Goal: Transaction & Acquisition: Purchase product/service

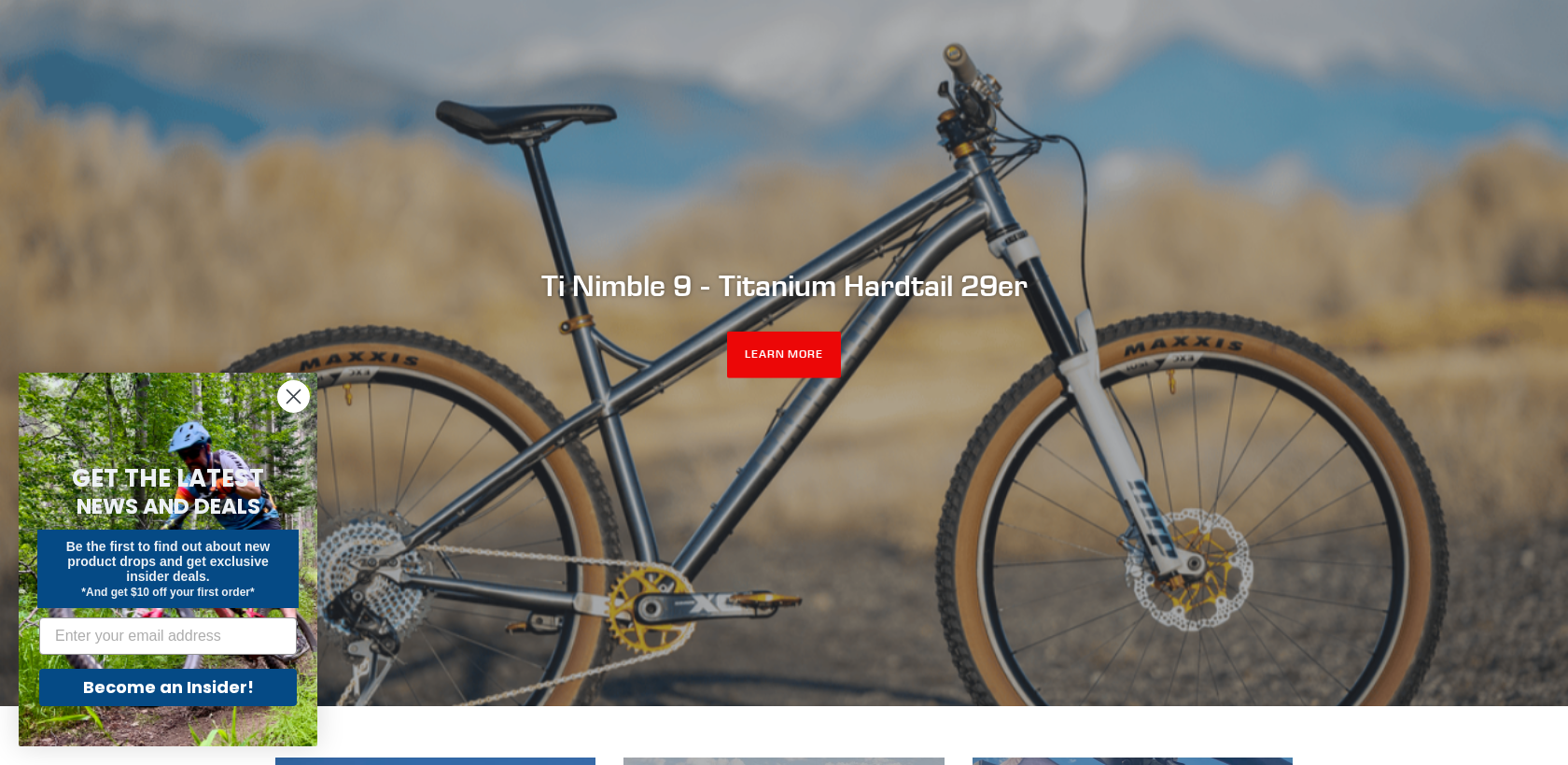
scroll to position [191, 0]
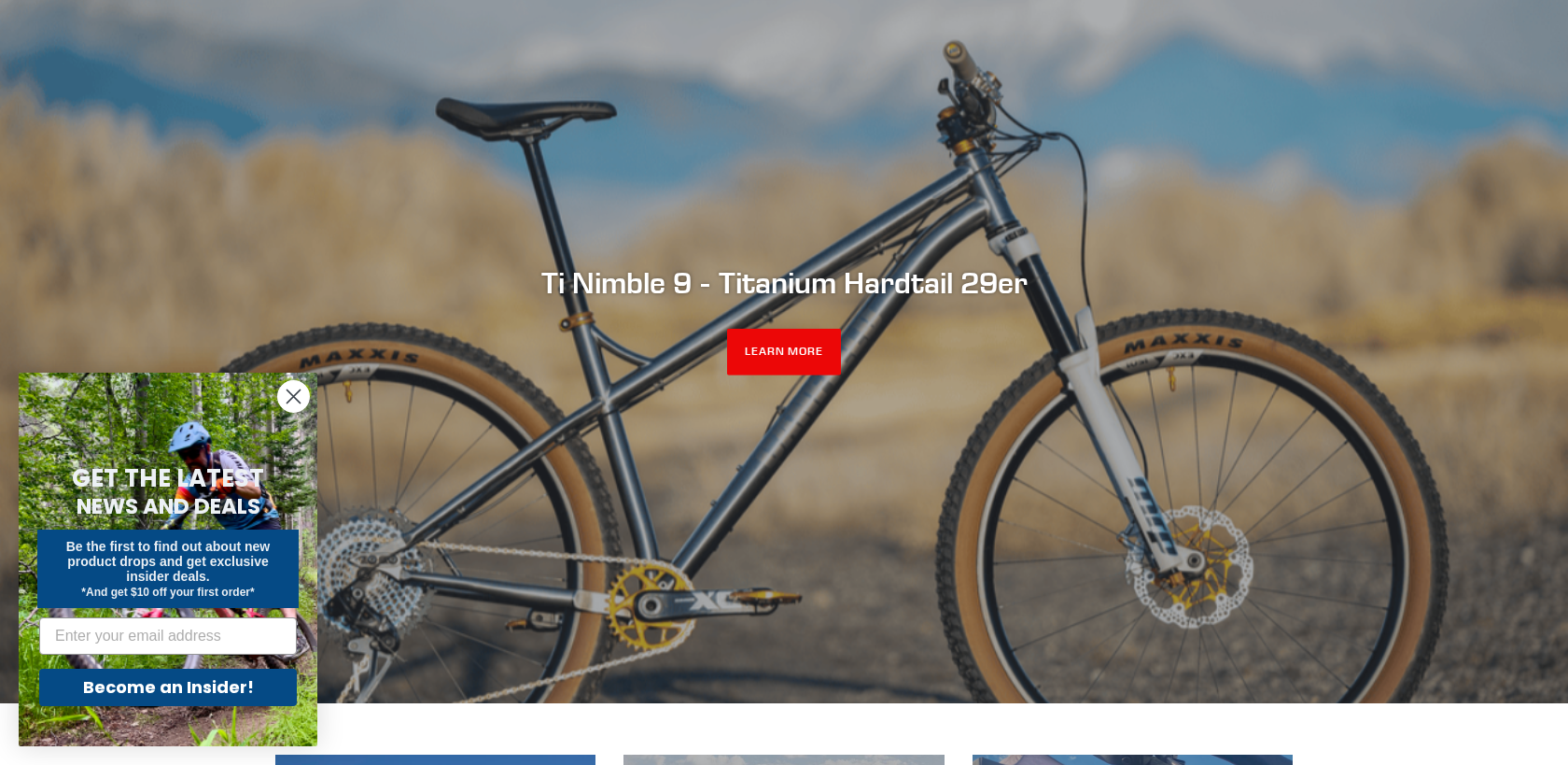
click at [303, 385] on circle "Close dialog" at bounding box center [294, 397] width 31 height 31
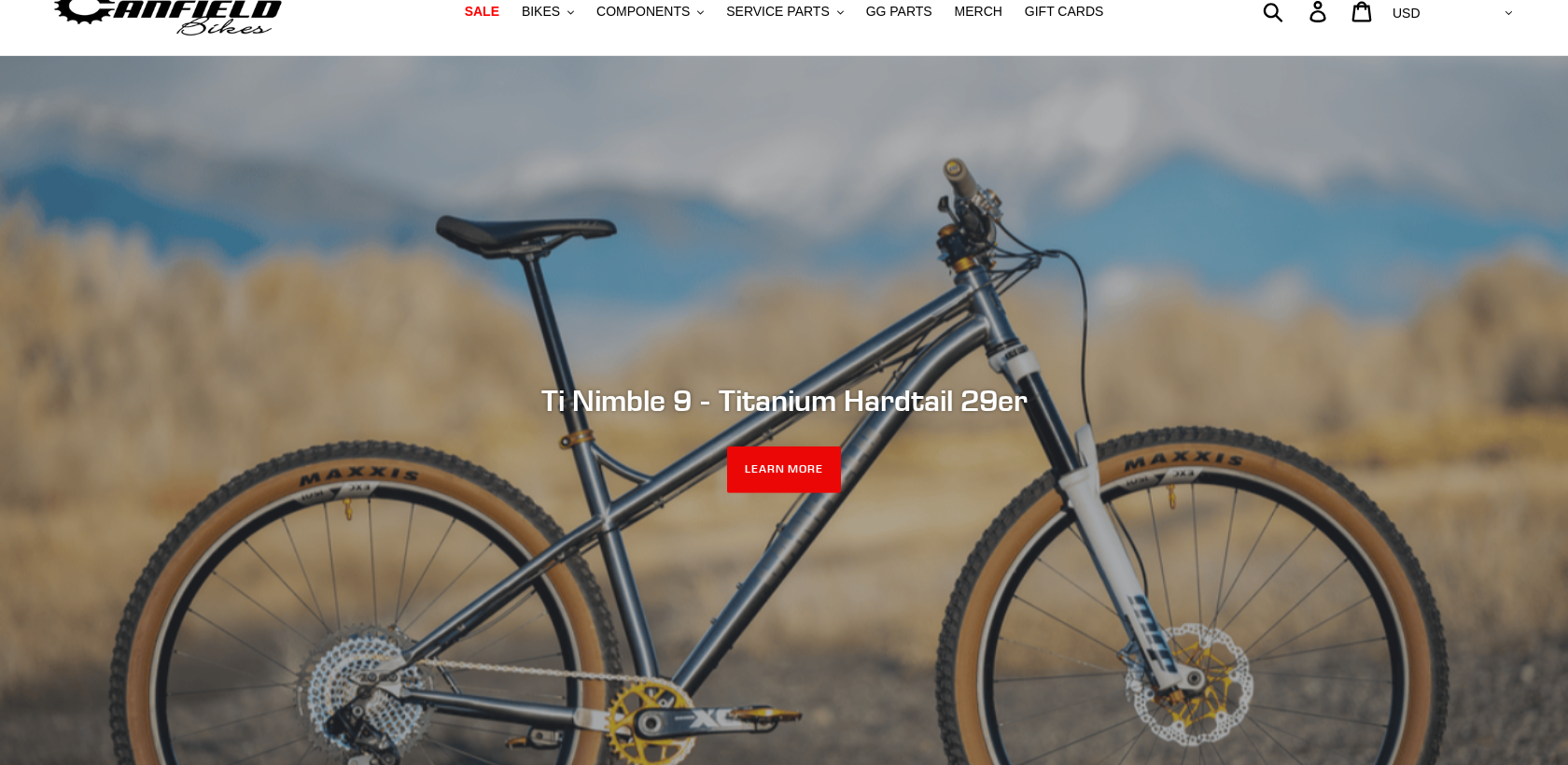
scroll to position [0, 0]
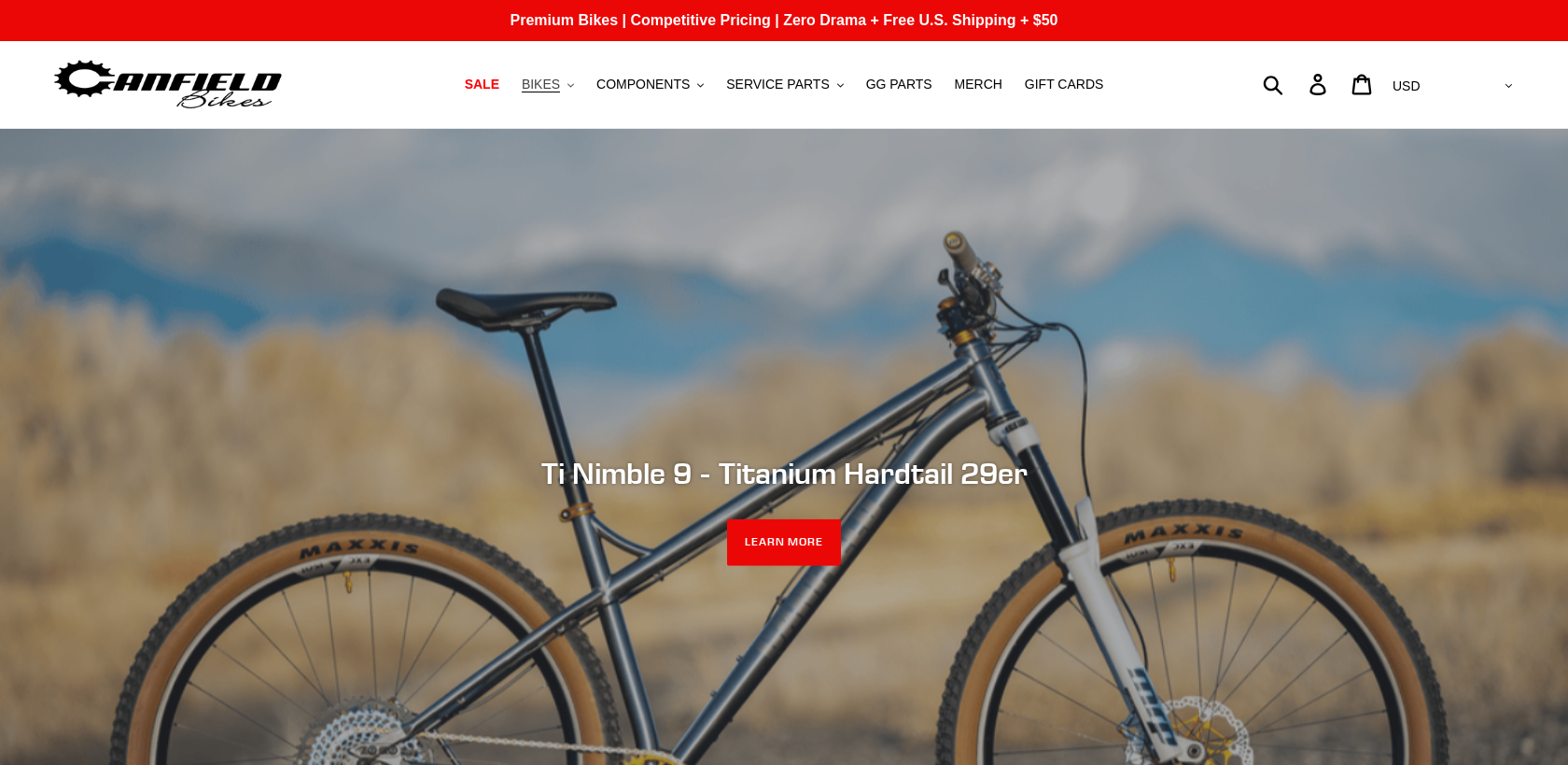
click at [566, 85] on button "BIKES .cls-1{fill:#231f20}" at bounding box center [547, 84] width 71 height 25
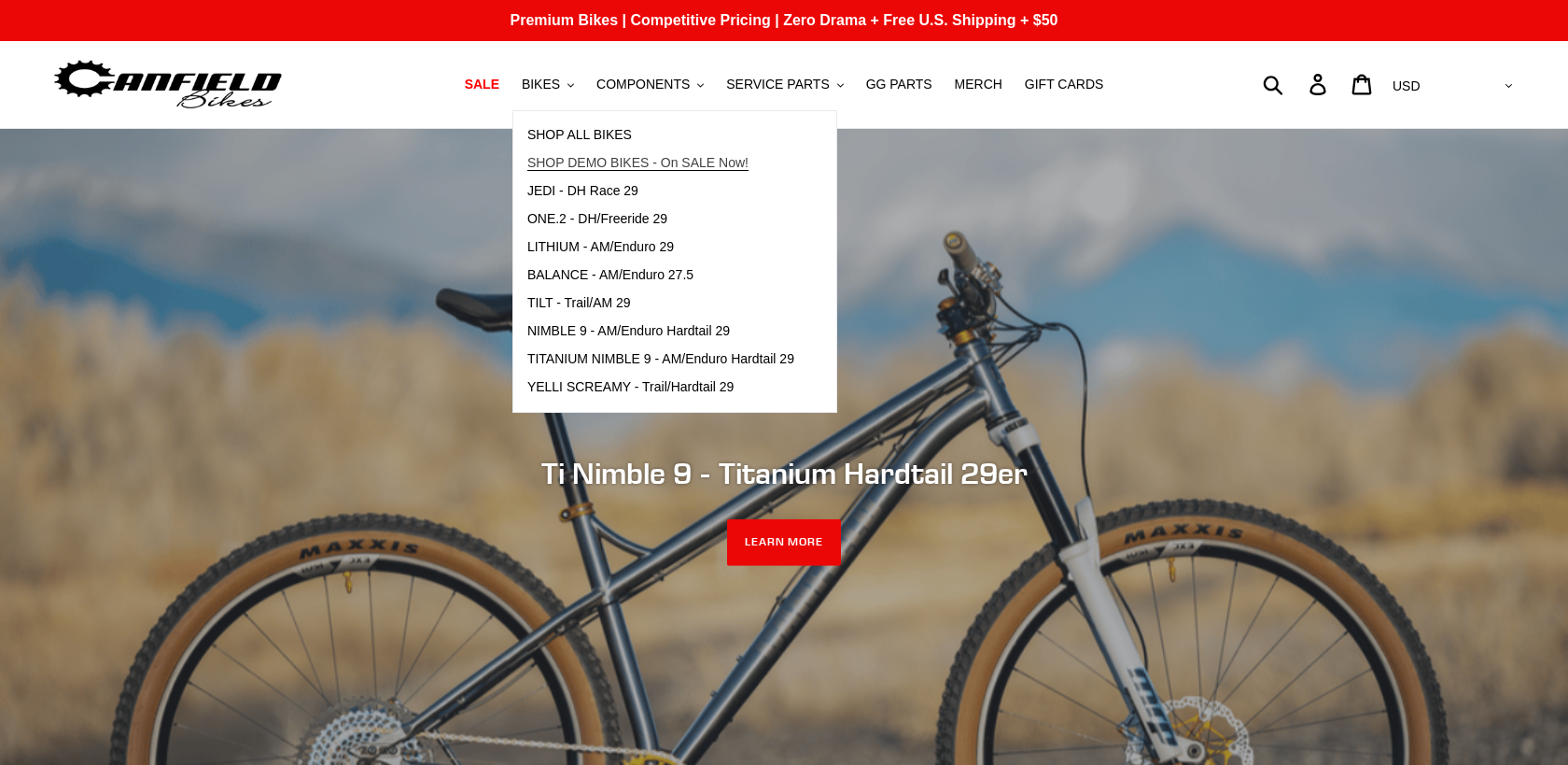
click at [674, 170] on span "SHOP DEMO BIKES - On SALE Now!" at bounding box center [638, 162] width 221 height 15
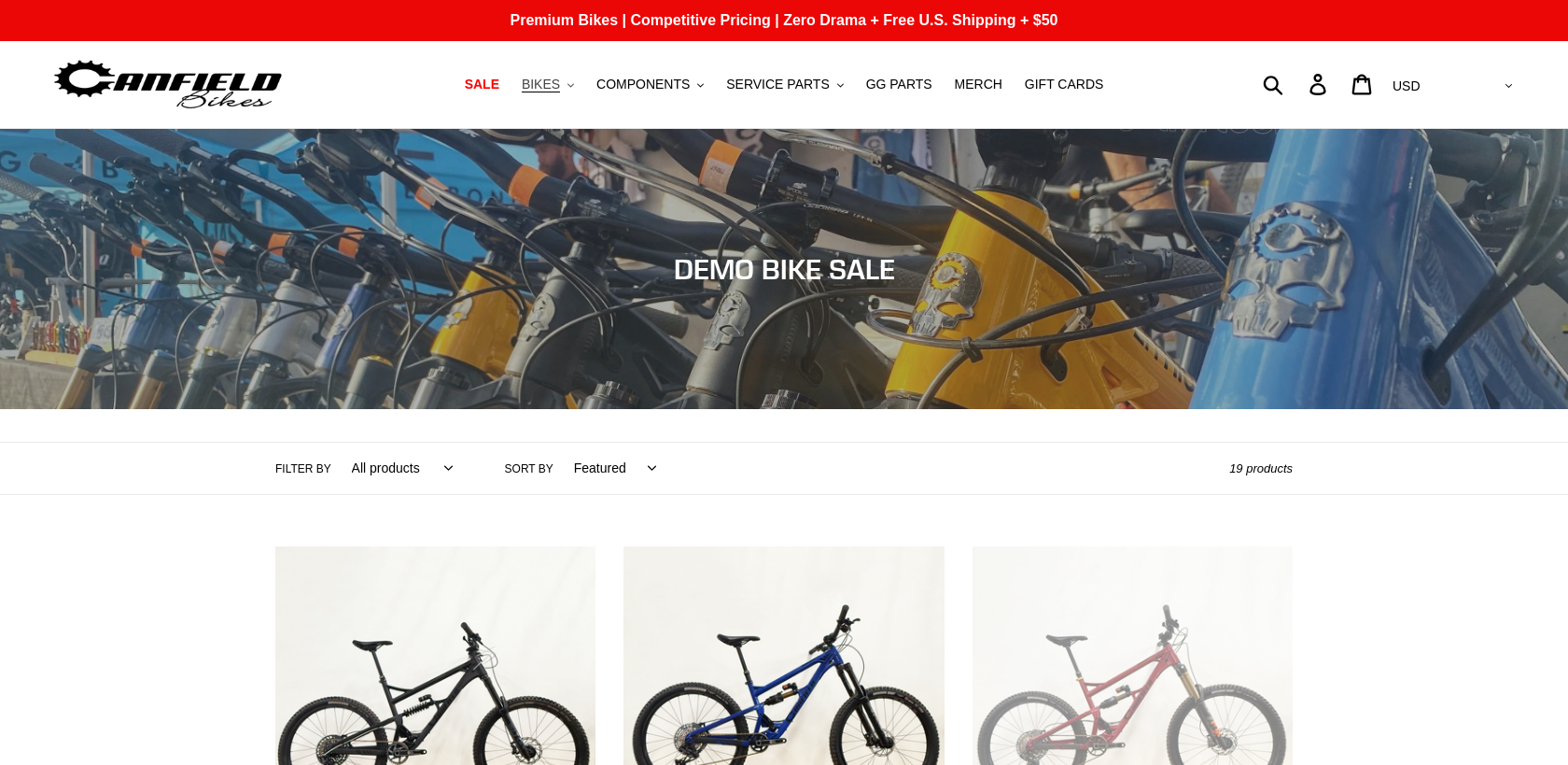
click at [560, 82] on span "BIKES" at bounding box center [541, 84] width 39 height 15
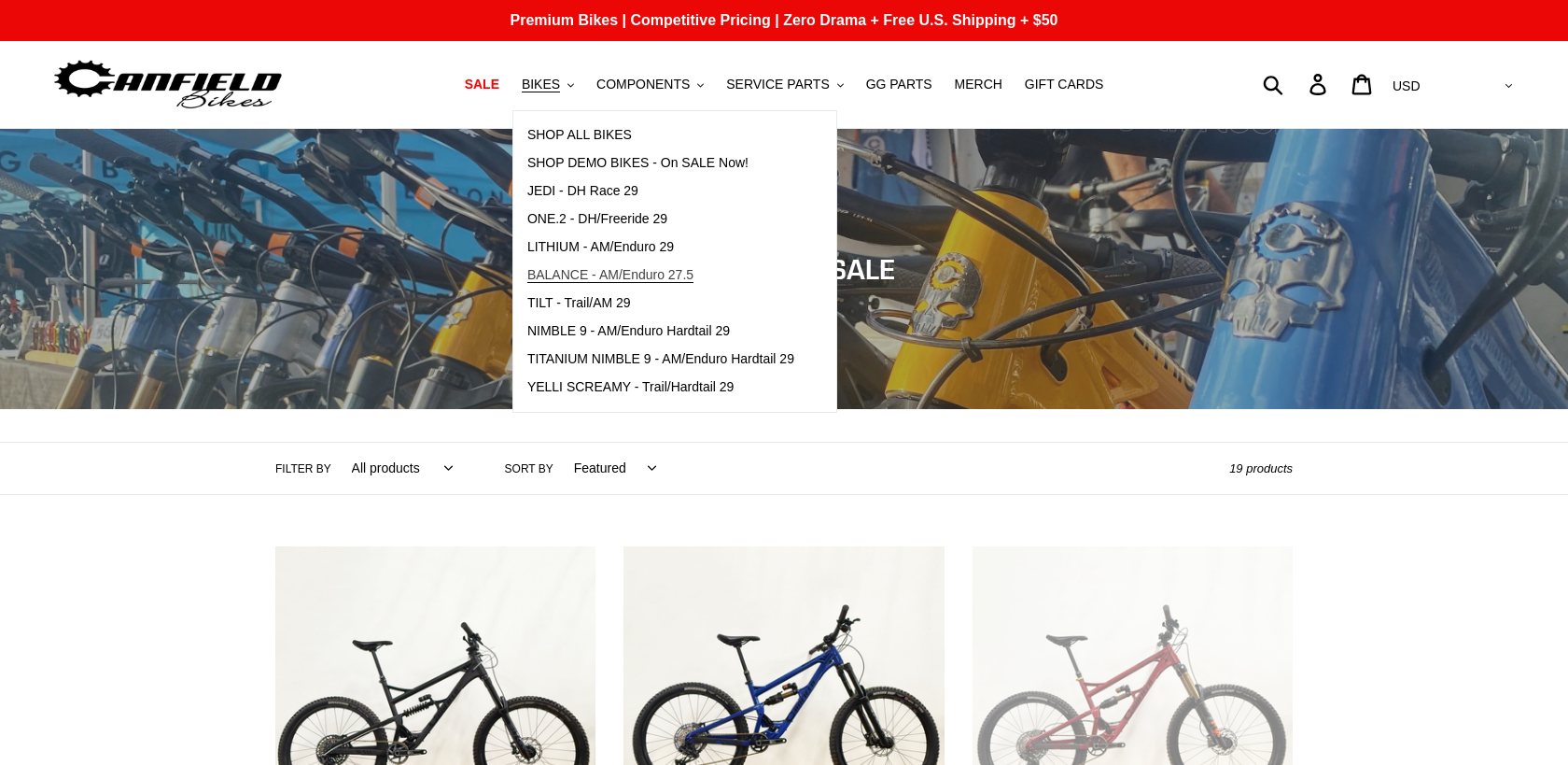
click at [620, 275] on span "BALANCE - AM/Enduro 27.5" at bounding box center [611, 275] width 166 height 15
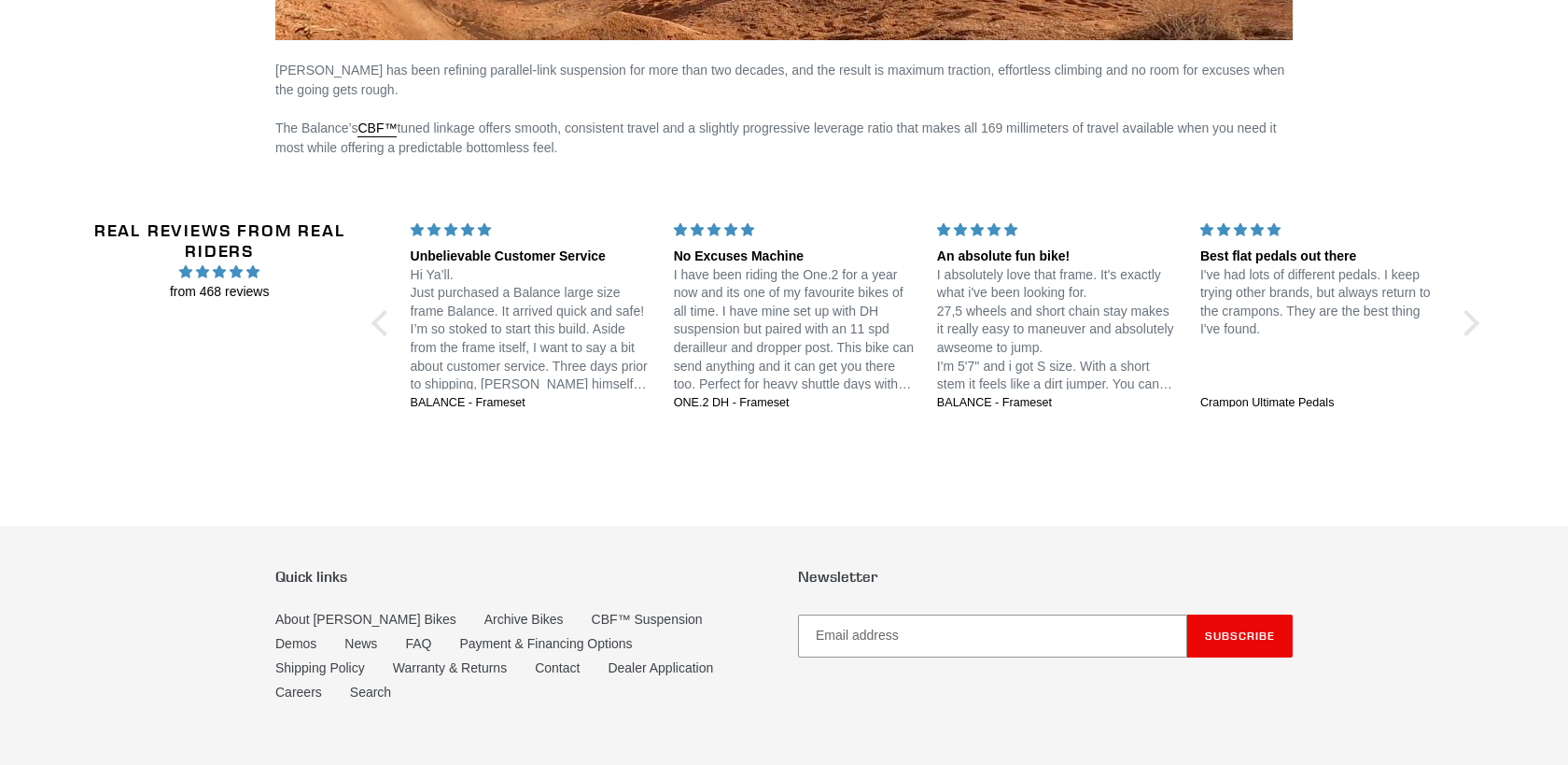
scroll to position [3254, 0]
